Goal: Feedback & Contribution: Submit feedback/report problem

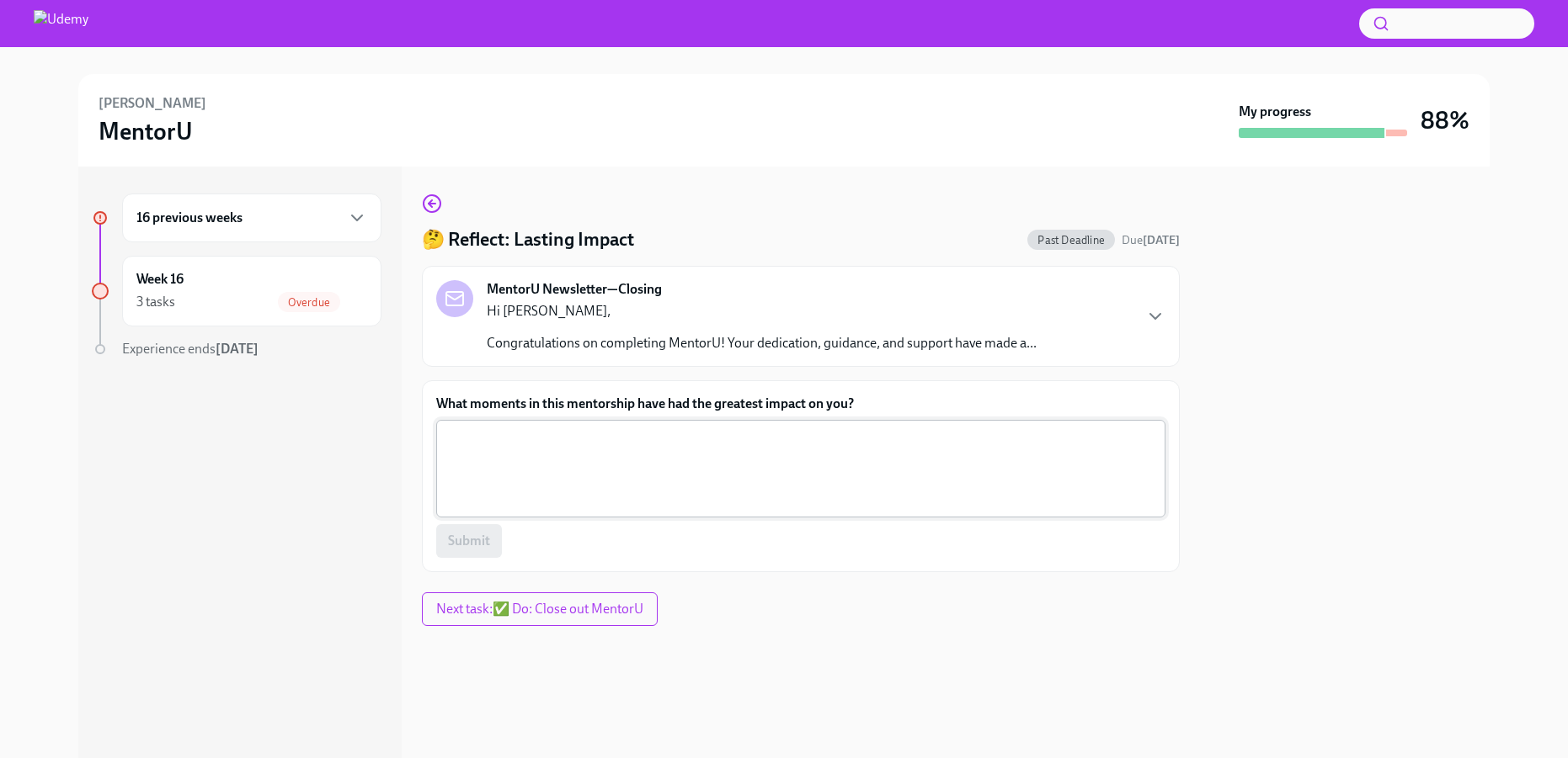
click at [784, 458] on textarea "What moments in this mentorship have had the greatest impact on you?" at bounding box center [800, 469] width 709 height 81
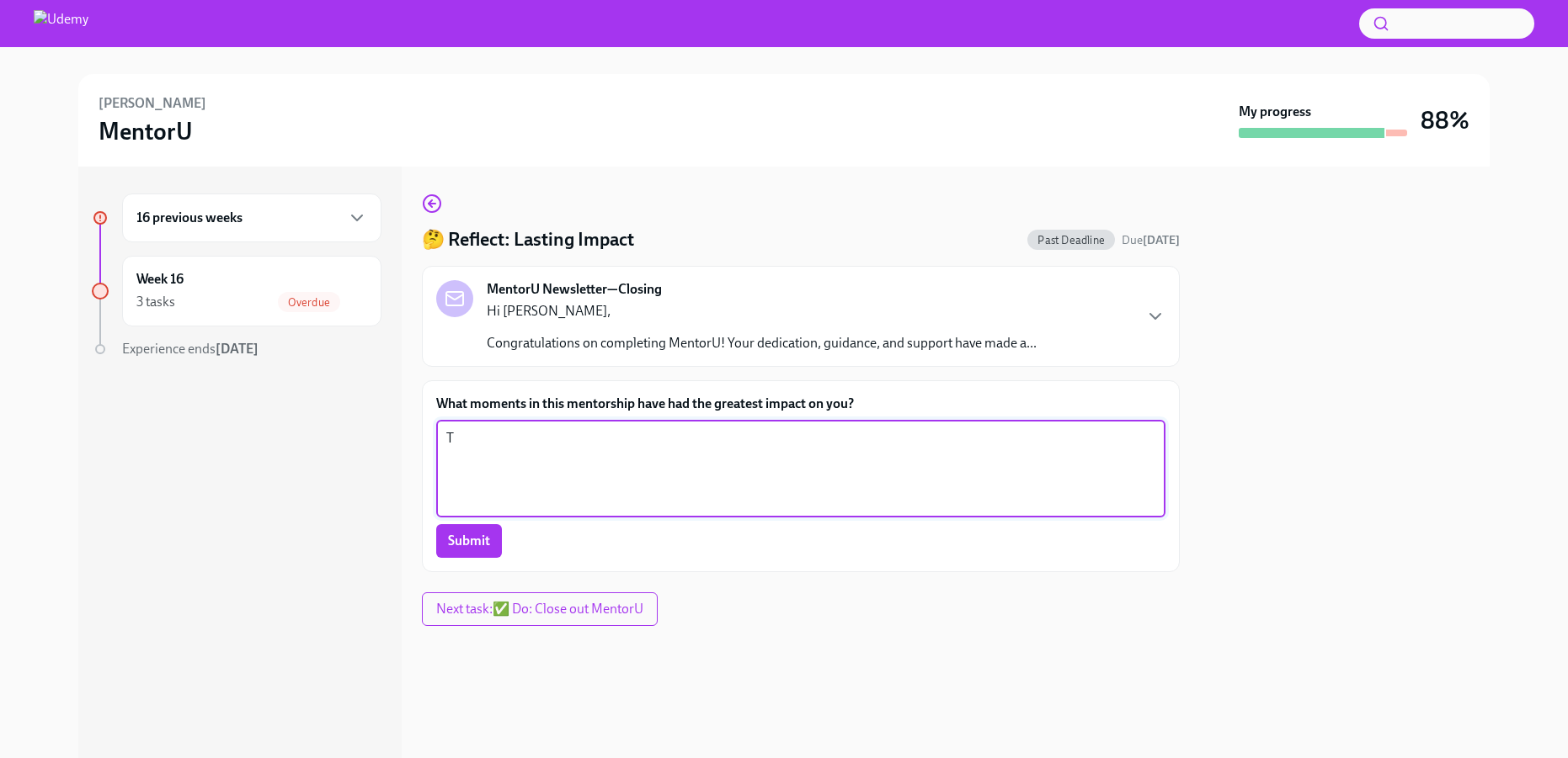
type textarea "T"
type textarea "Speaking openly and sharing experiences felt valuable. There was a good sense o…"
click at [472, 546] on span "Submit" at bounding box center [469, 542] width 42 height 17
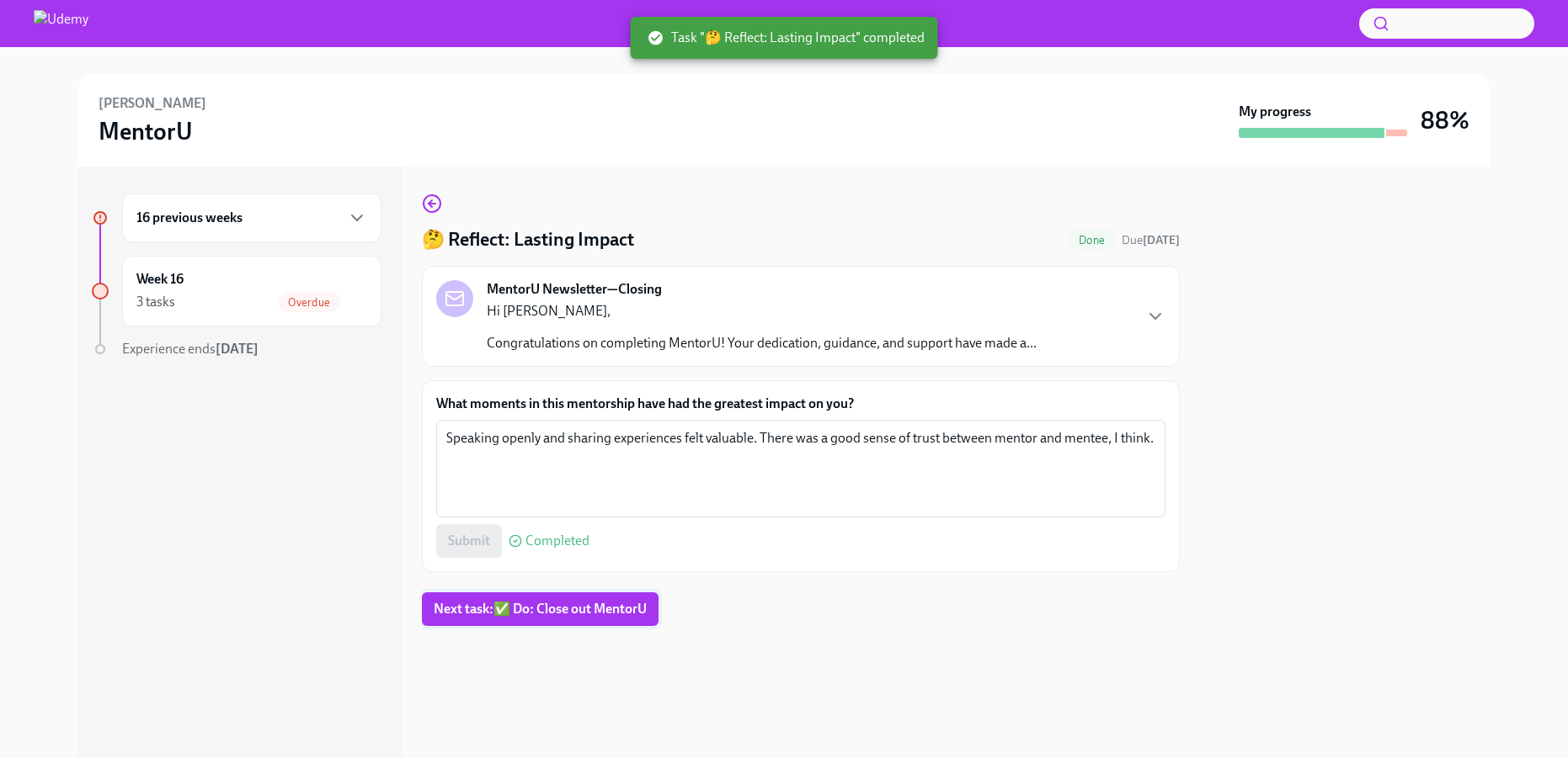
click at [586, 608] on span "Next task : ✅ Do: Close out MentorU" at bounding box center [540, 609] width 213 height 17
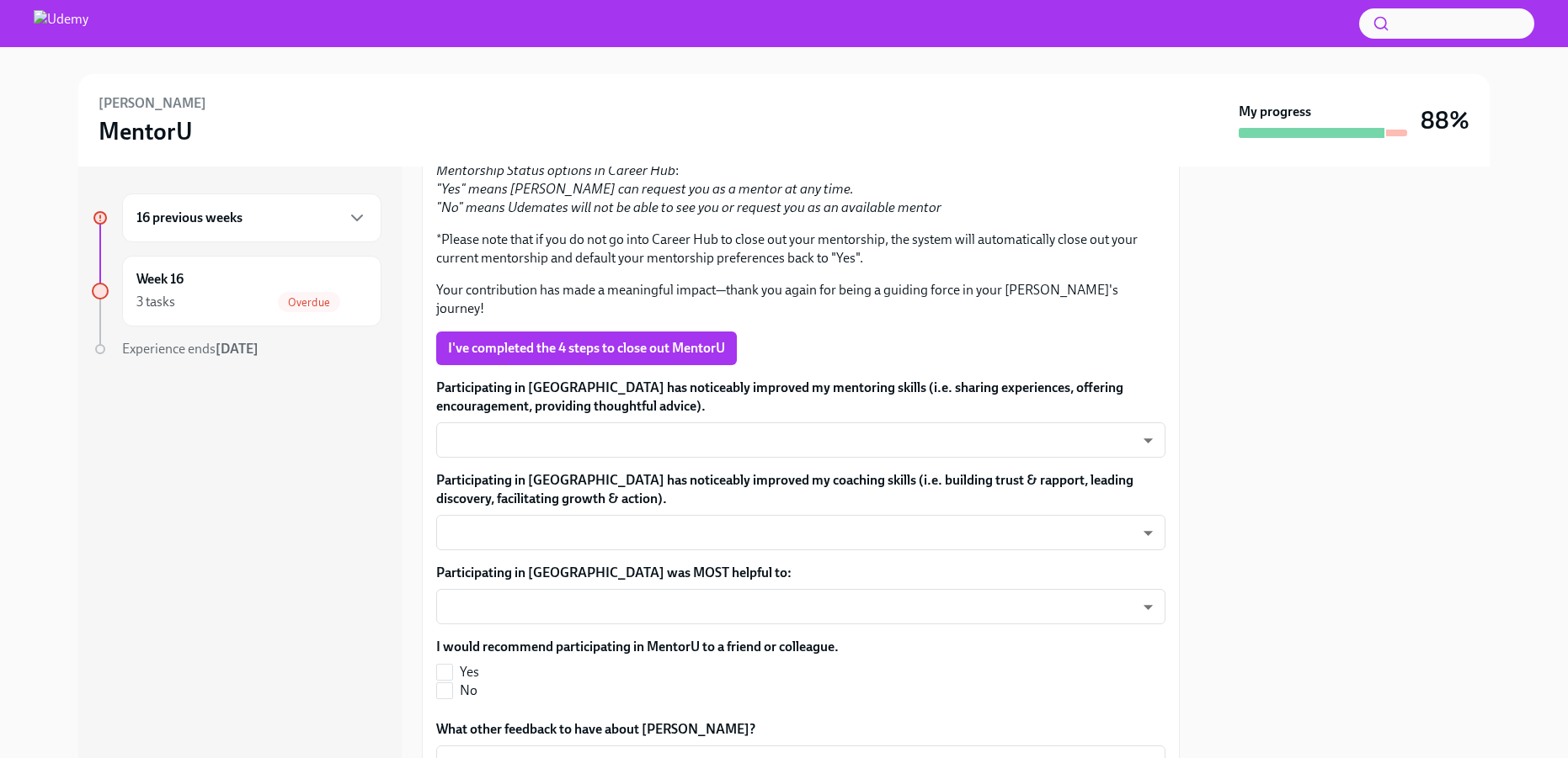
scroll to position [401, 0]
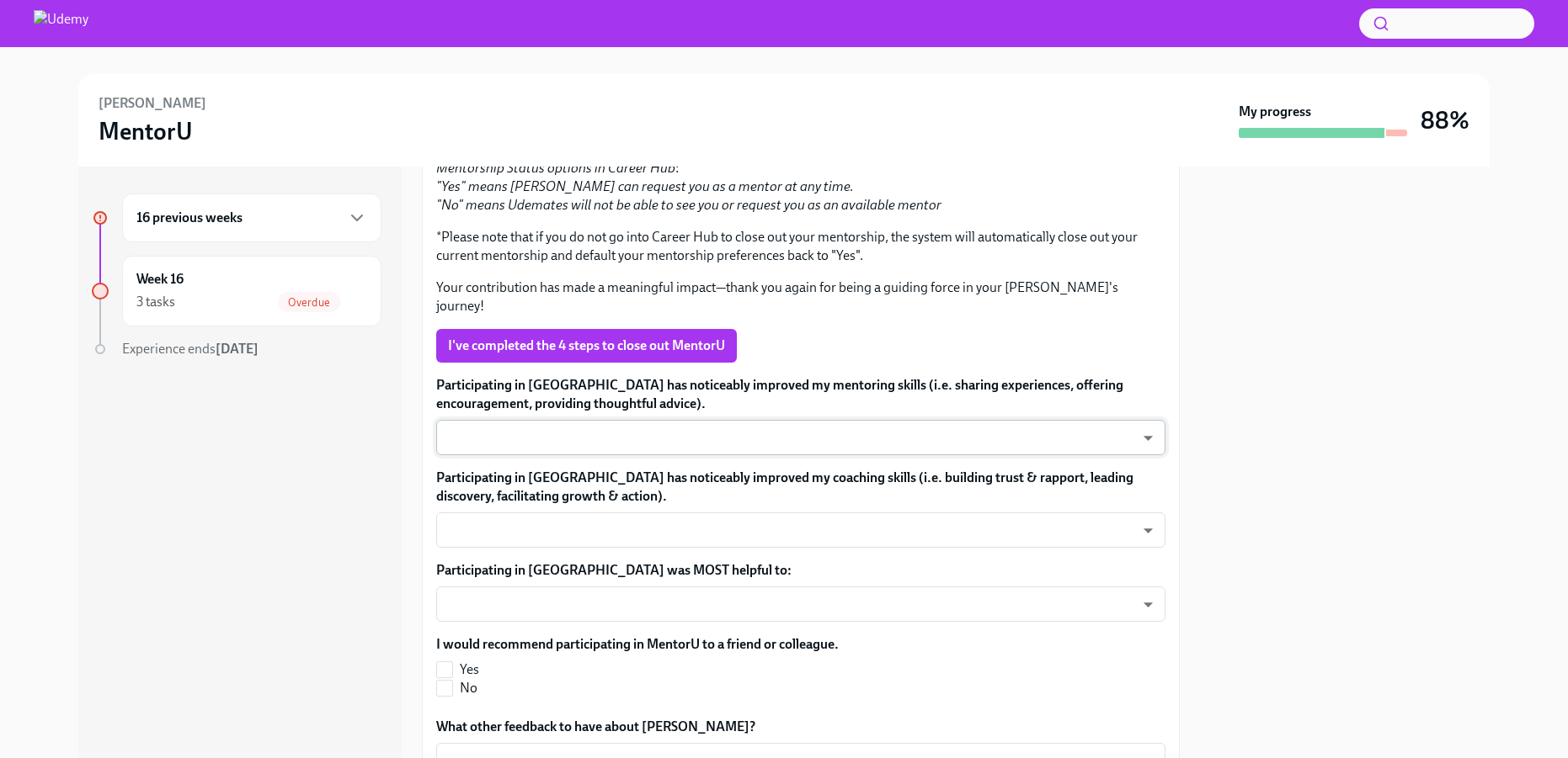
click at [809, 428] on body "[PERSON_NAME] MentorU My progress 88% 16 previous weeks Week 16 3 tasks Overdue…" at bounding box center [784, 379] width 1568 height 758
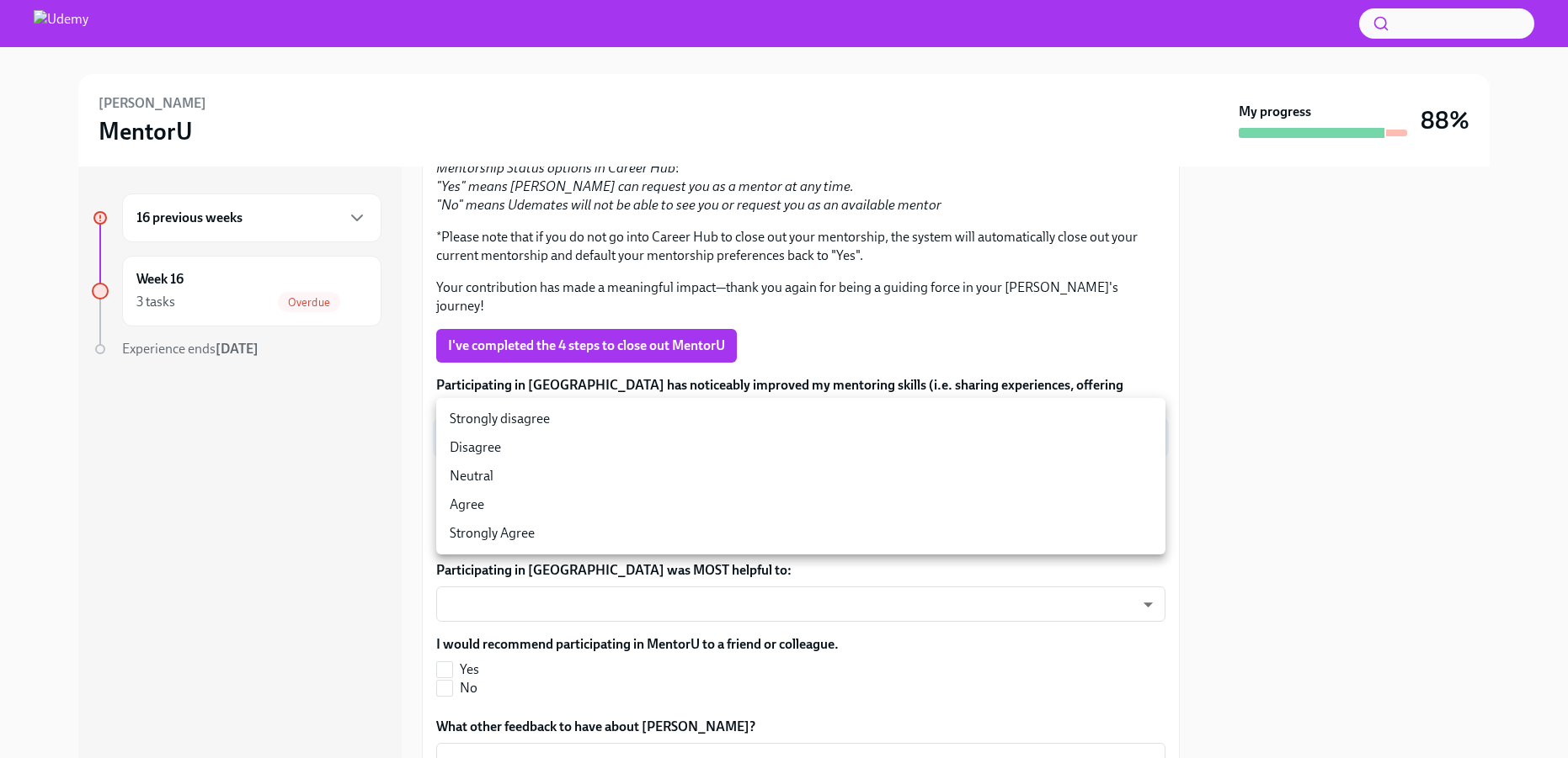
click at [802, 469] on li "Neutral" at bounding box center [801, 476] width 729 height 28
type input "bzN2xiOog"
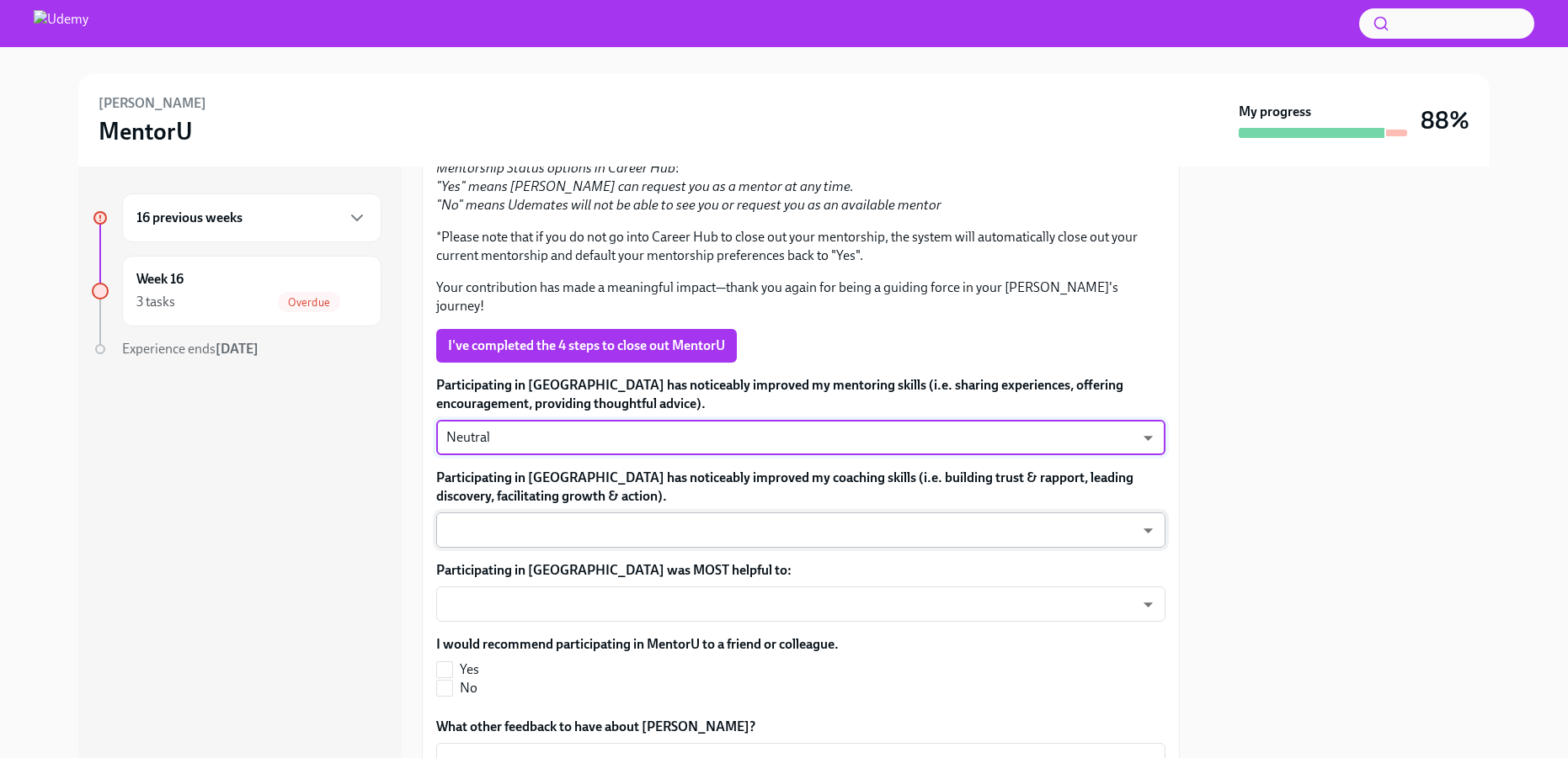
click at [989, 513] on body "[PERSON_NAME] MentorU My progress 88% 16 previous weeks Week 16 3 tasks Overdue…" at bounding box center [784, 379] width 1568 height 758
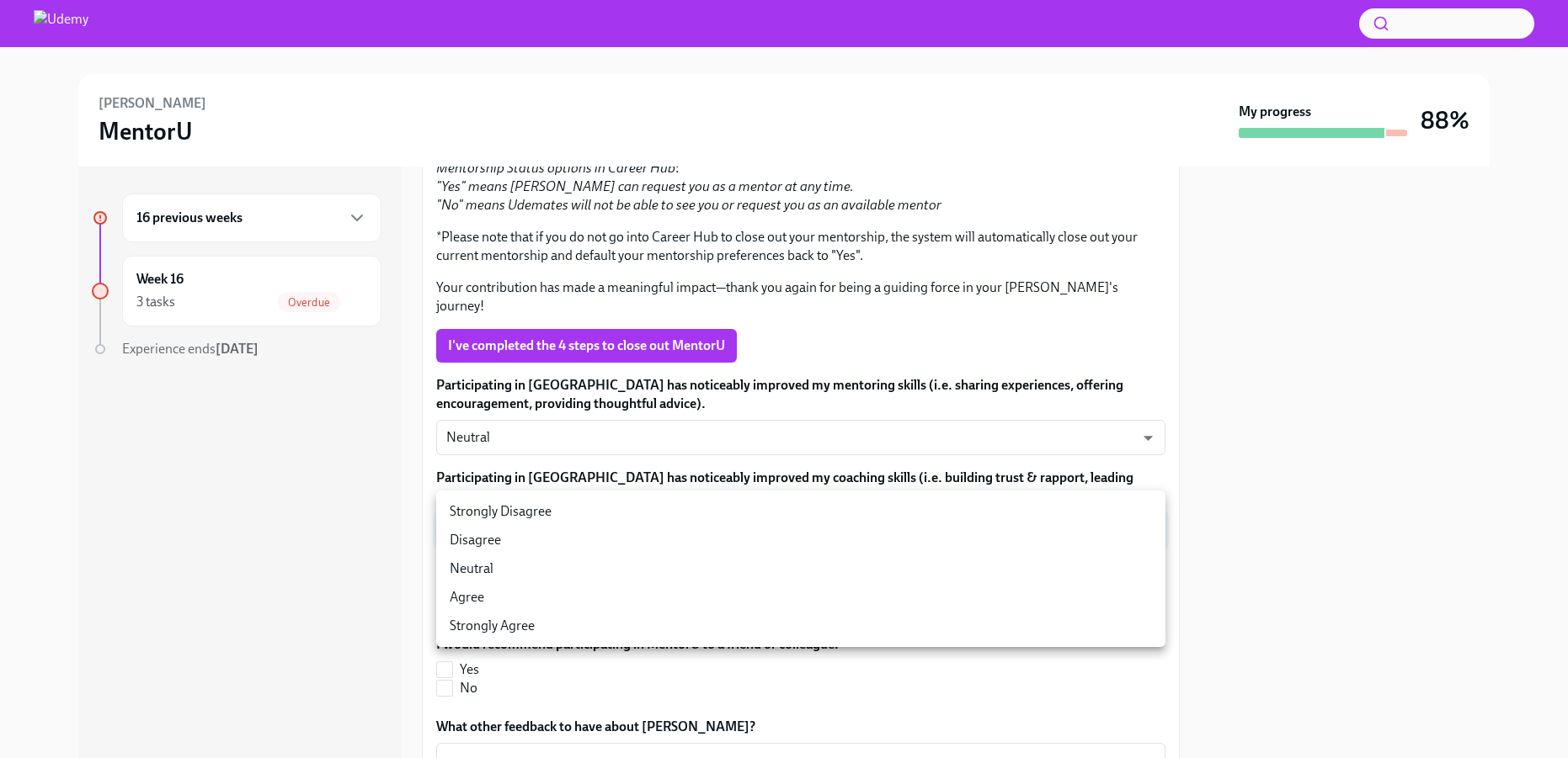
click at [913, 571] on li "Neutral" at bounding box center [801, 569] width 729 height 28
type input "viLKUDhOV"
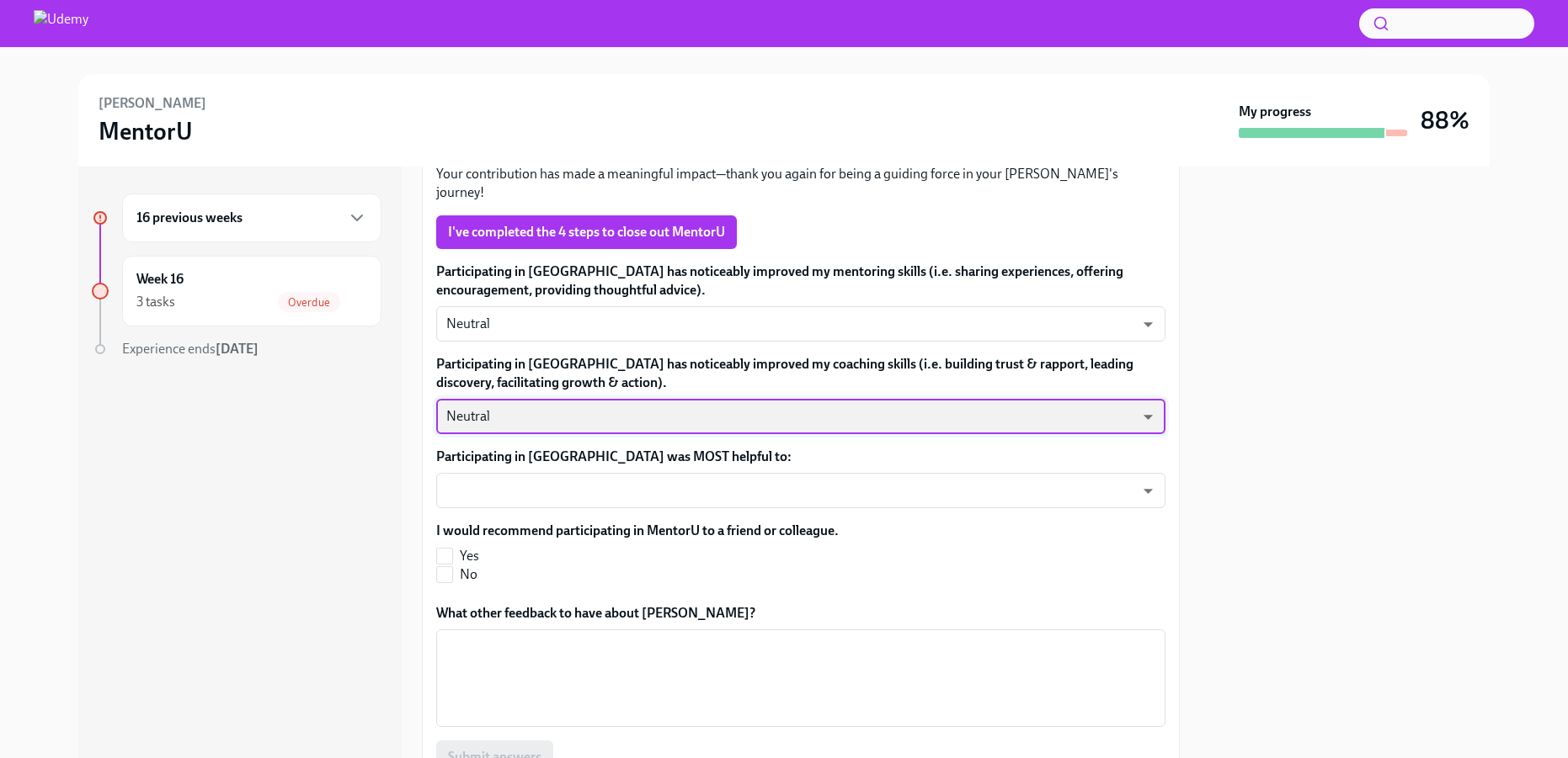
scroll to position [518, 0]
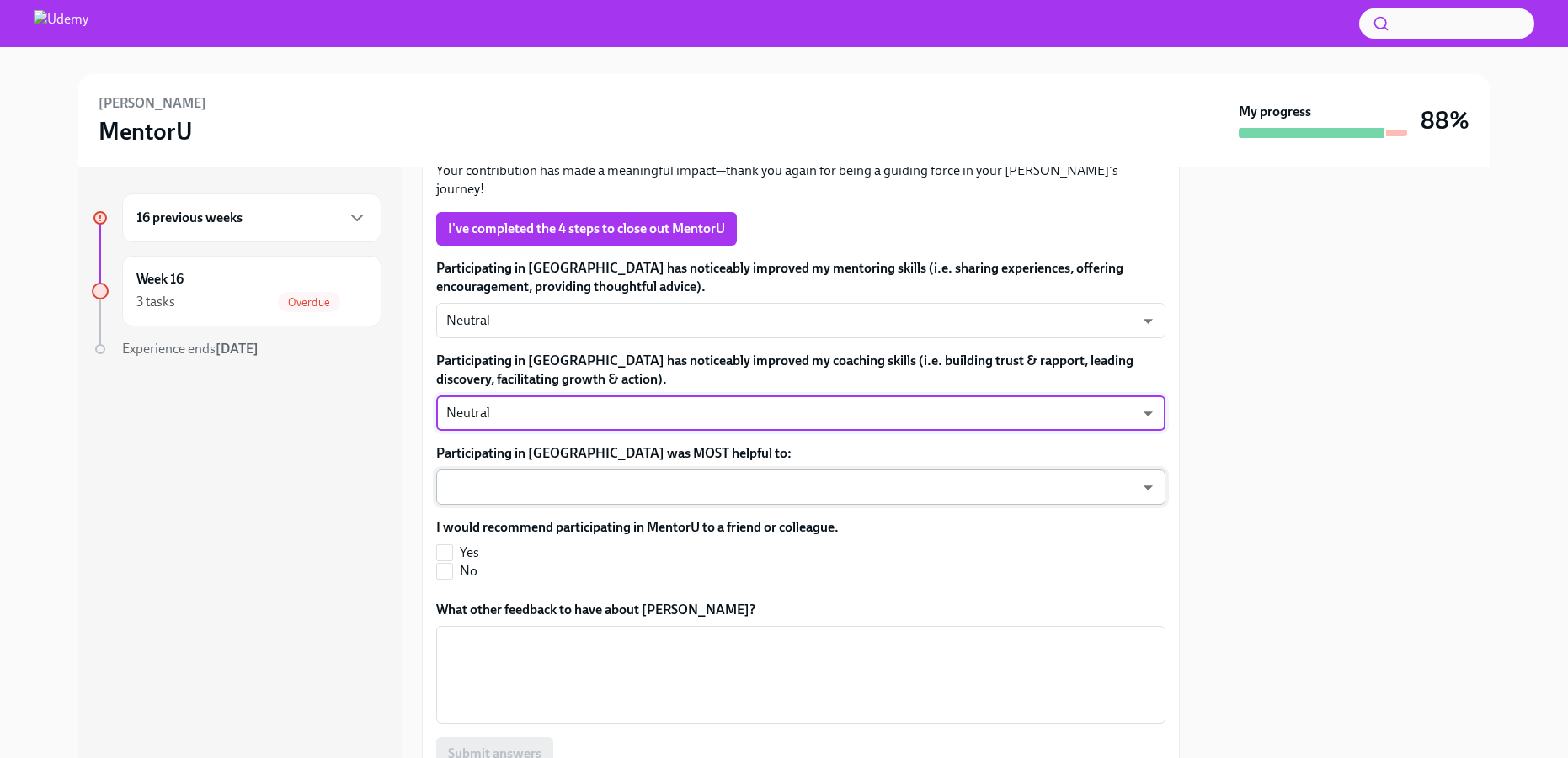
click at [995, 464] on body "[PERSON_NAME] MentorU My progress 88% 16 previous weeks Week 16 3 tasks Overdue…" at bounding box center [784, 379] width 1568 height 758
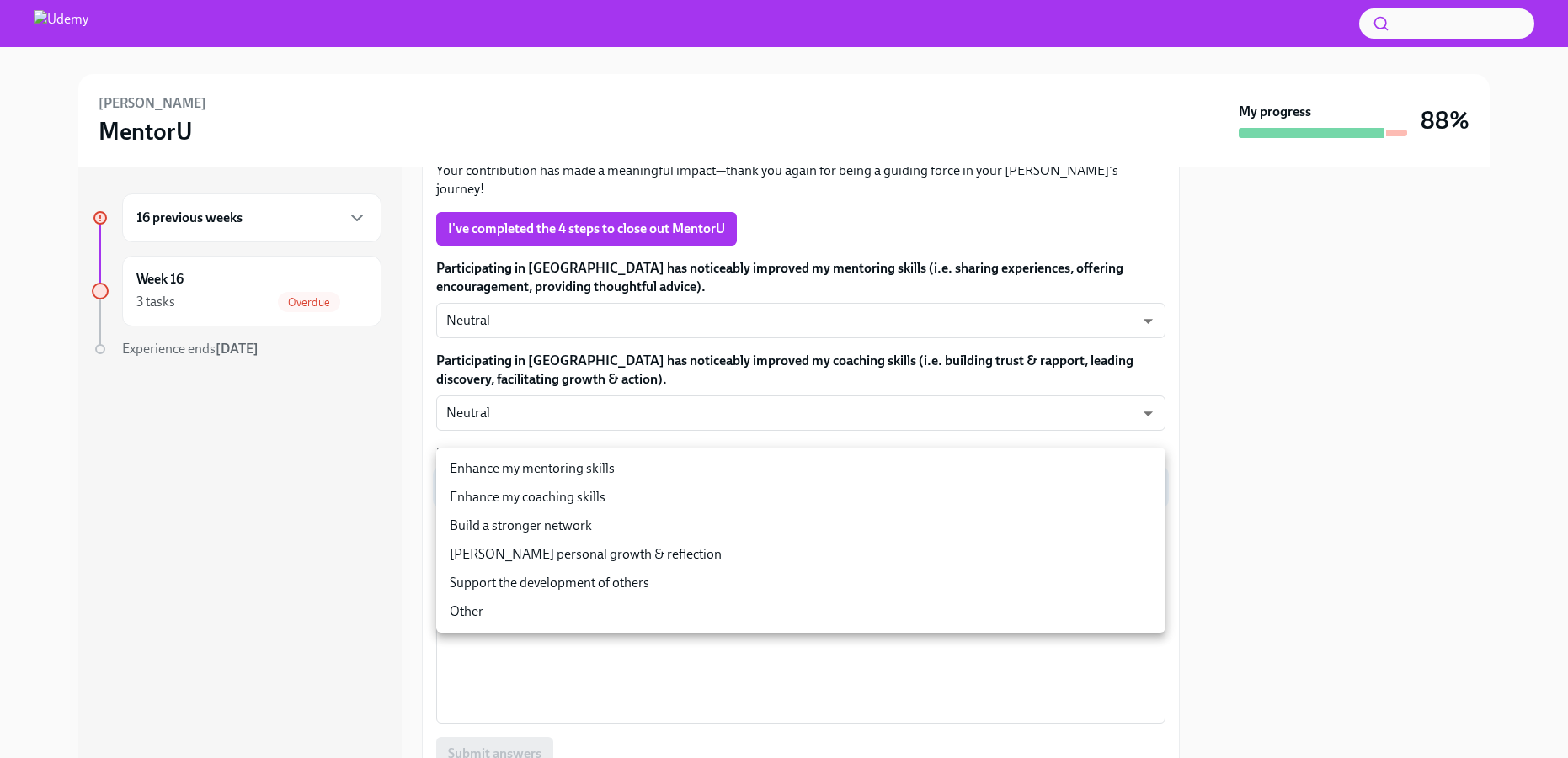
click at [936, 578] on li "Support the development of others" at bounding box center [801, 583] width 729 height 28
type input "Ap0j7xc_m"
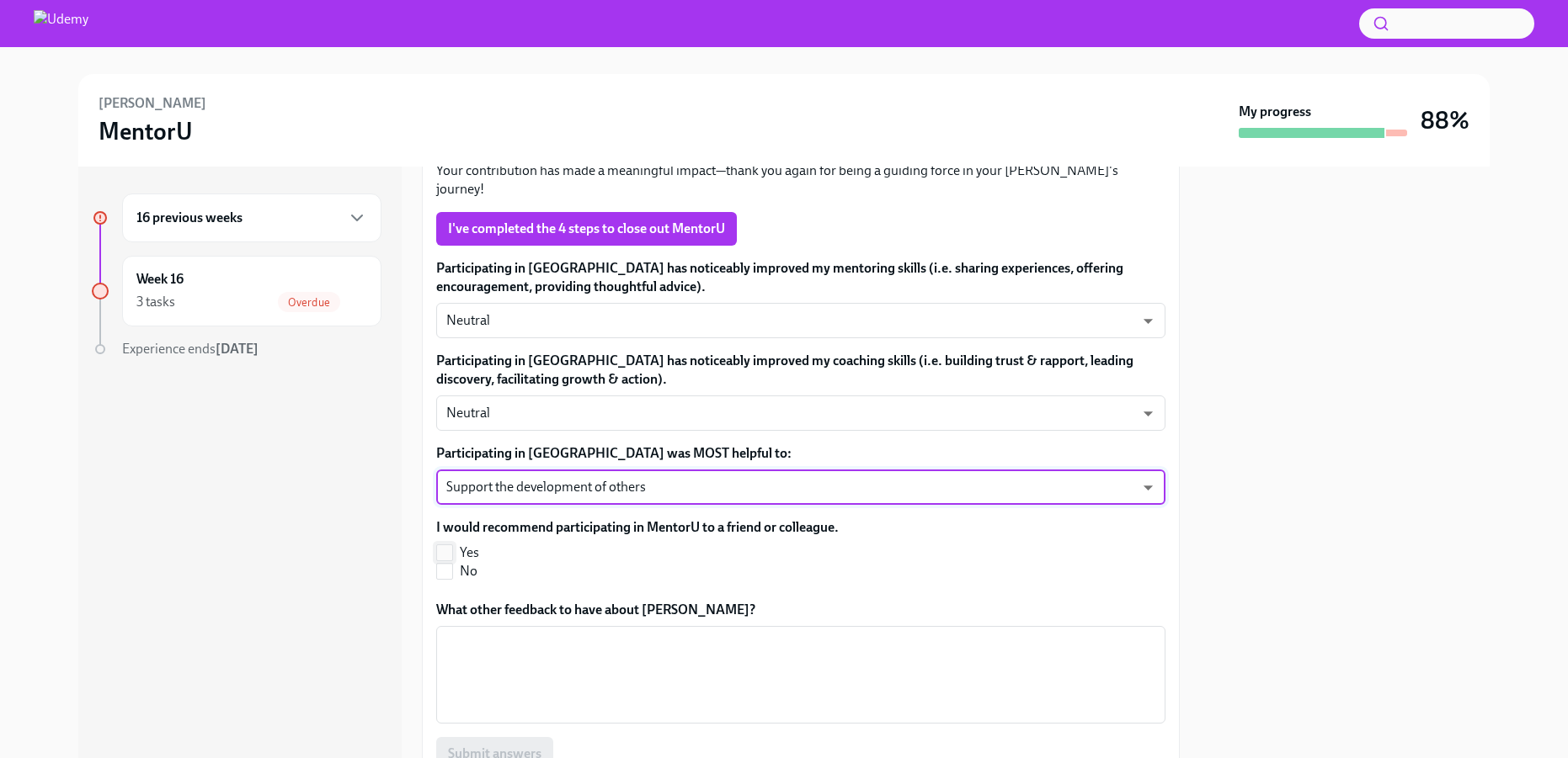
click at [440, 545] on input "Yes" at bounding box center [444, 553] width 15 height 15
checkbox input "true"
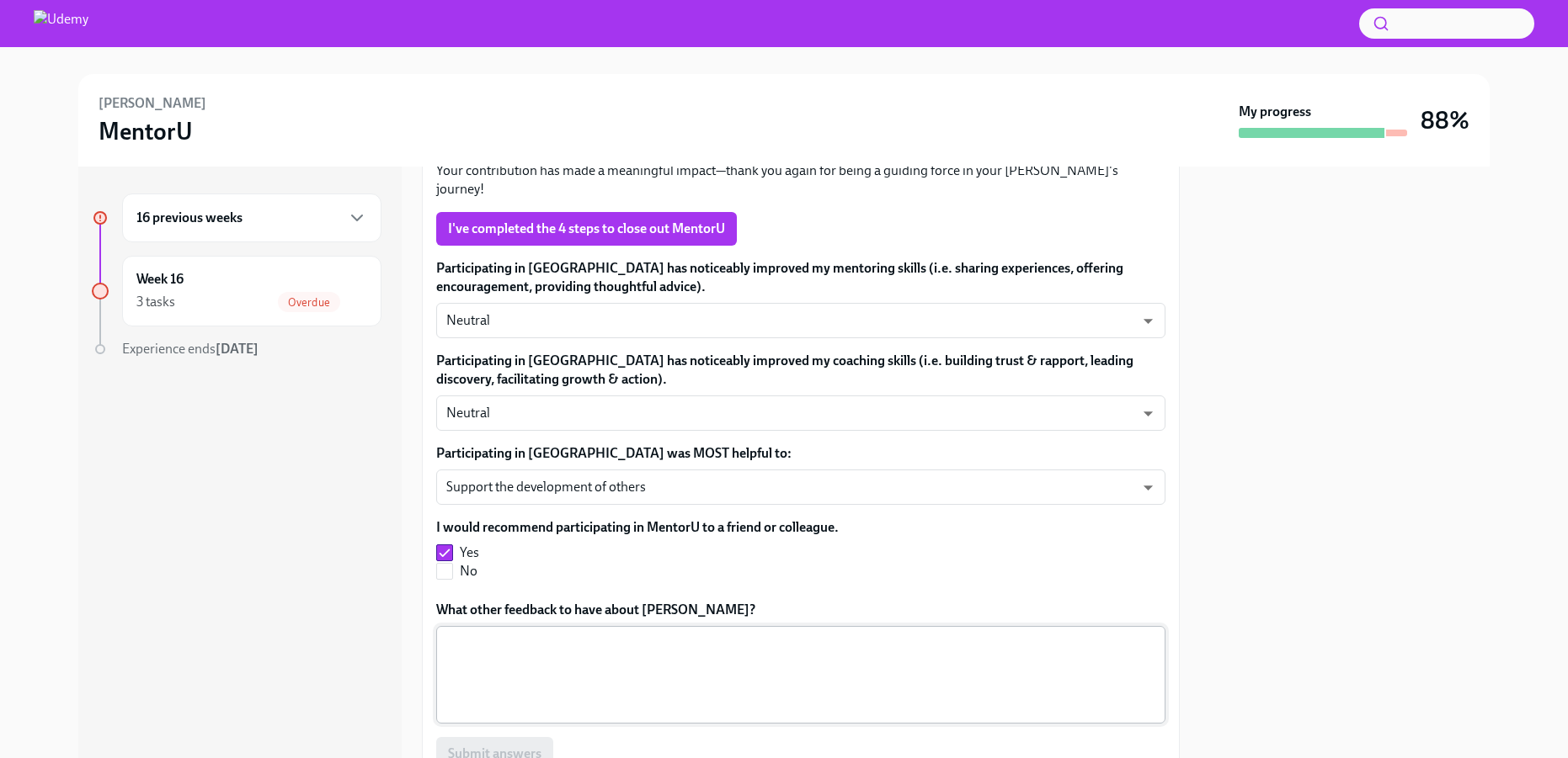
click at [539, 656] on textarea "What other feedback to have about [PERSON_NAME]?" at bounding box center [800, 675] width 709 height 81
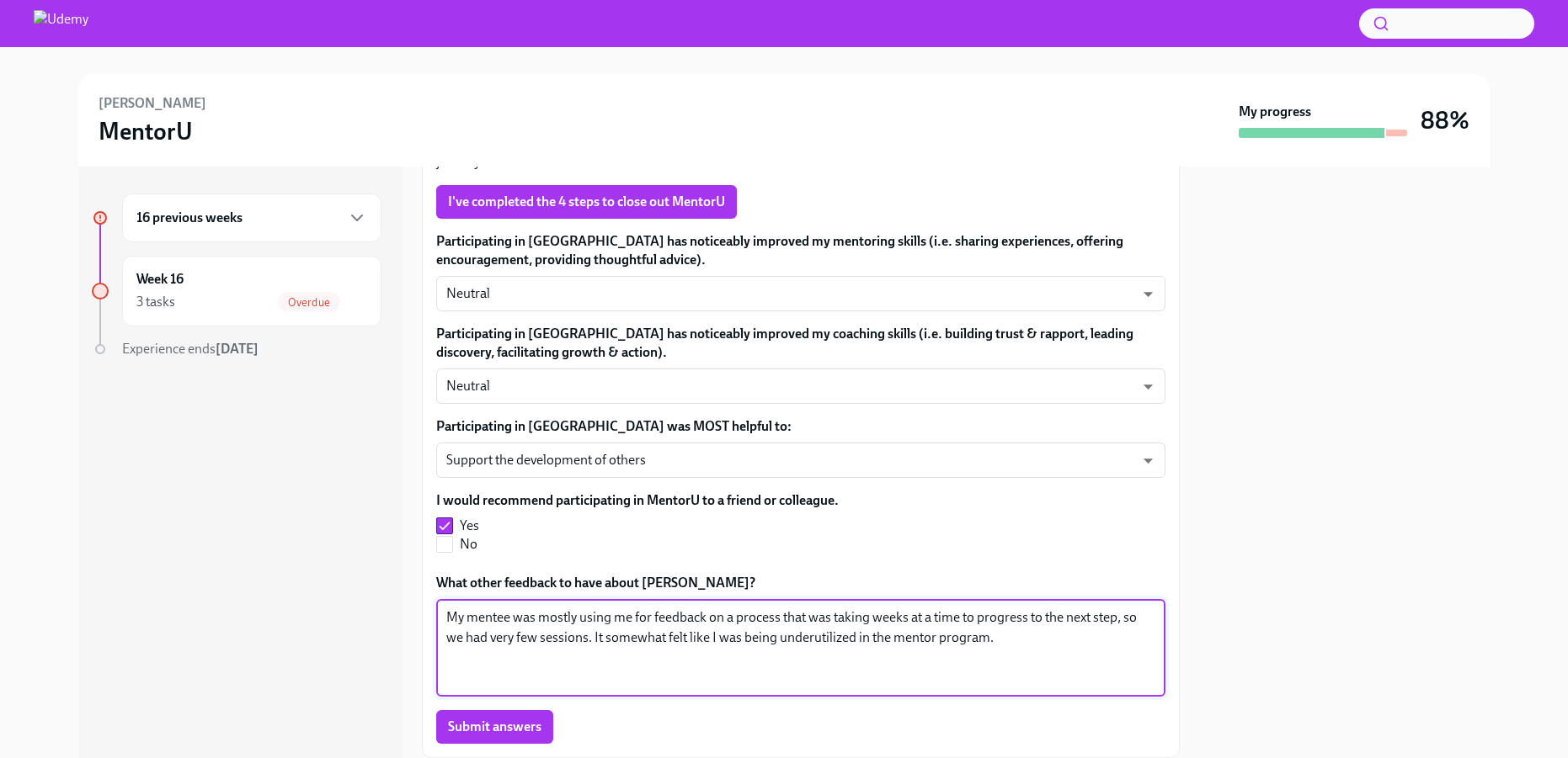
scroll to position [570, 0]
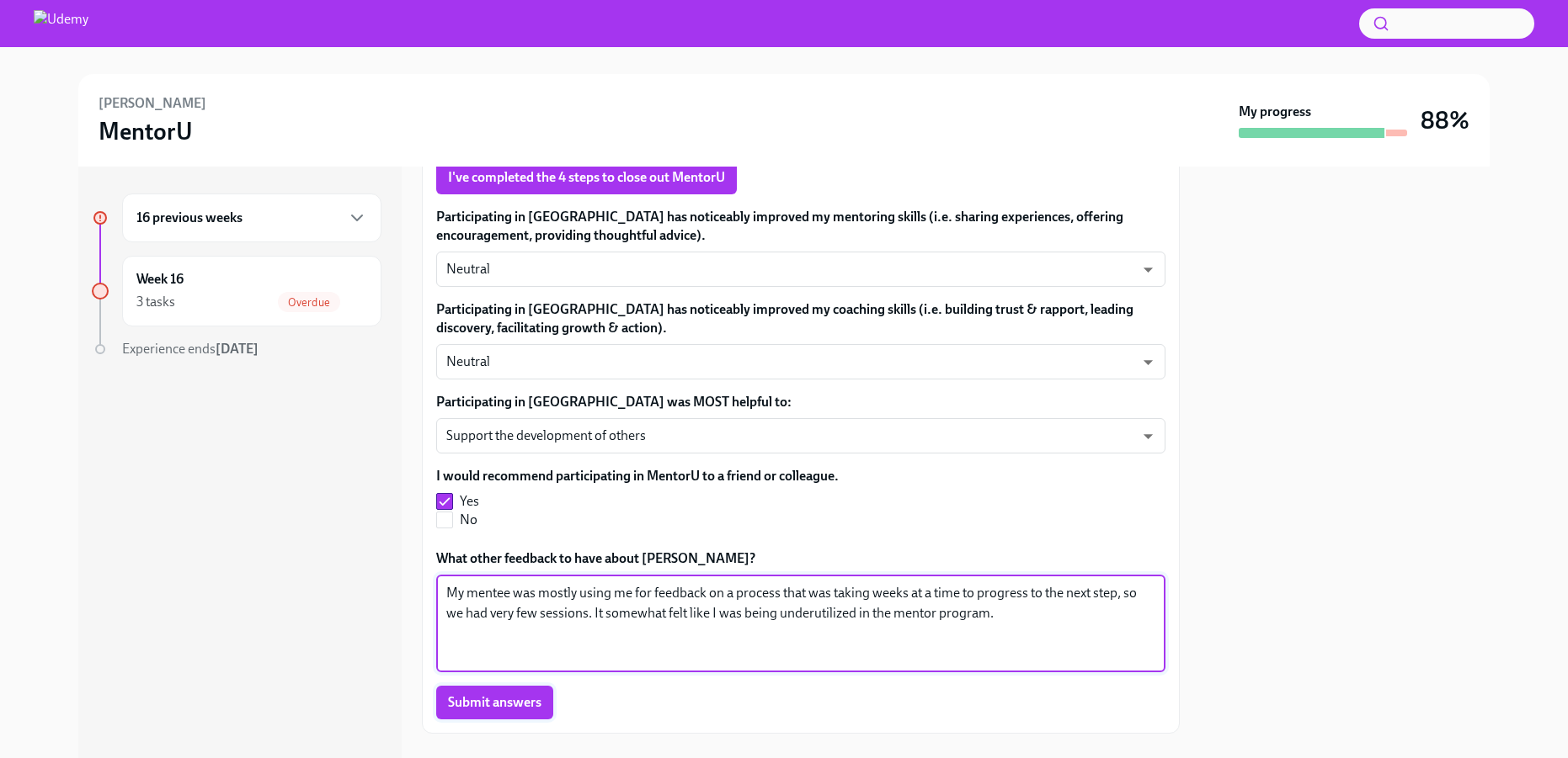
type textarea "My mentee was mostly using me for feedback on a process that was taking weeks a…"
click at [518, 694] on span "Submit answers" at bounding box center [495, 703] width 93 height 17
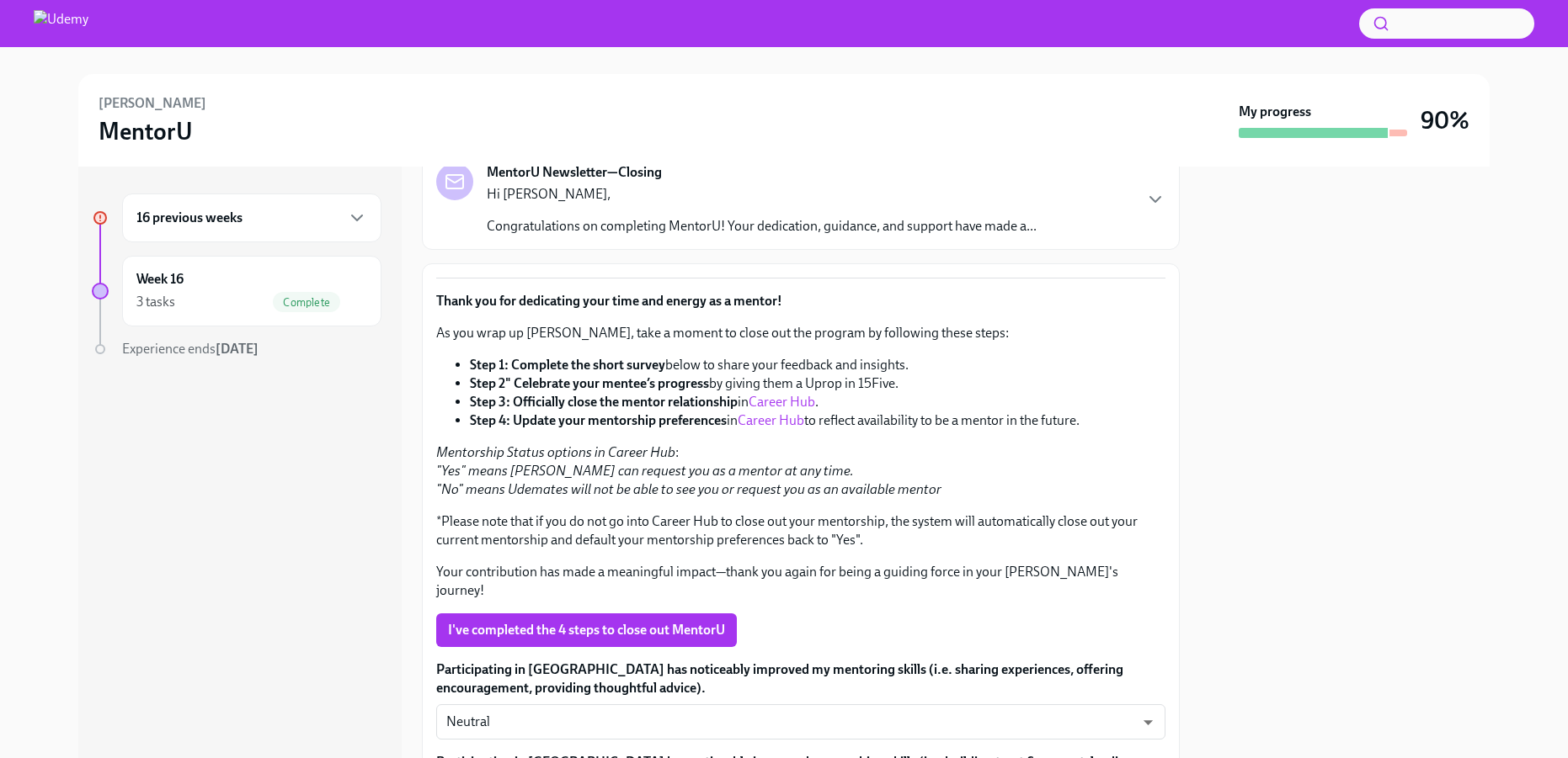
scroll to position [115, 0]
click at [798, 405] on link "Career Hub" at bounding box center [782, 404] width 66 height 16
